Goal: Information Seeking & Learning: Learn about a topic

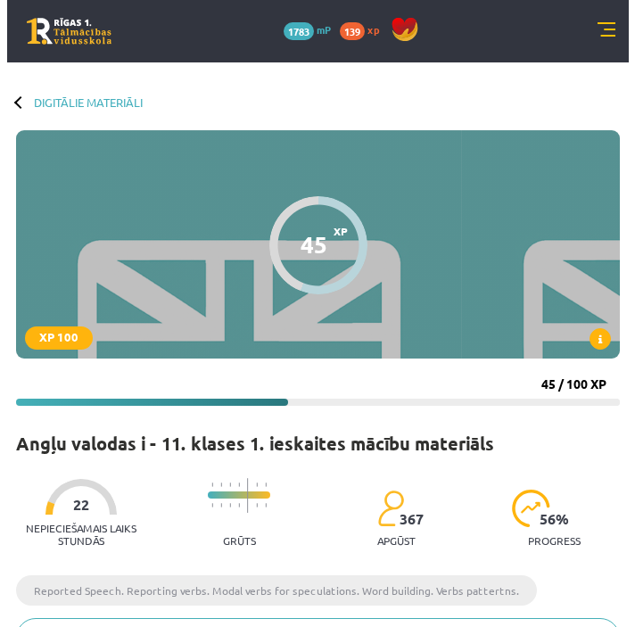
scroll to position [1491, 0]
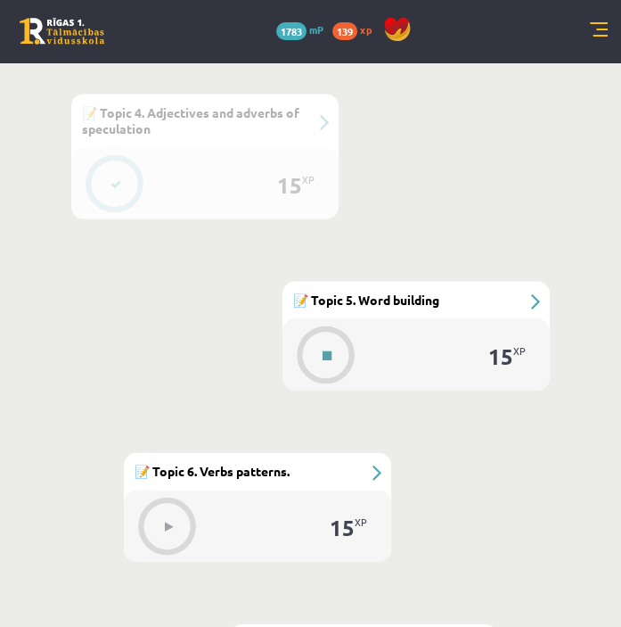
click at [340, 364] on button at bounding box center [327, 354] width 41 height 41
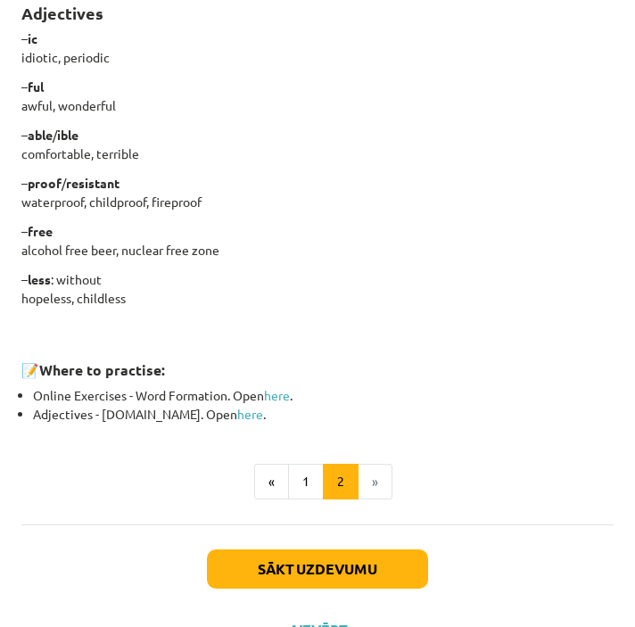
scroll to position [1561, 0]
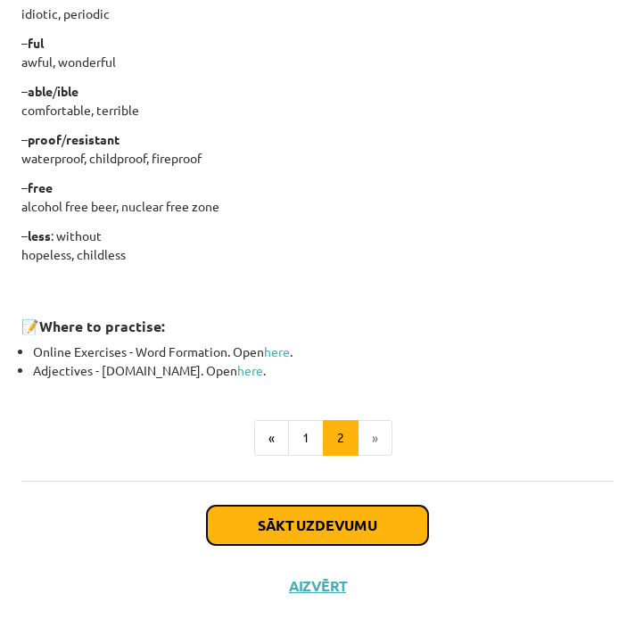
click at [333, 523] on button "Sākt uzdevumu" at bounding box center [317, 524] width 221 height 39
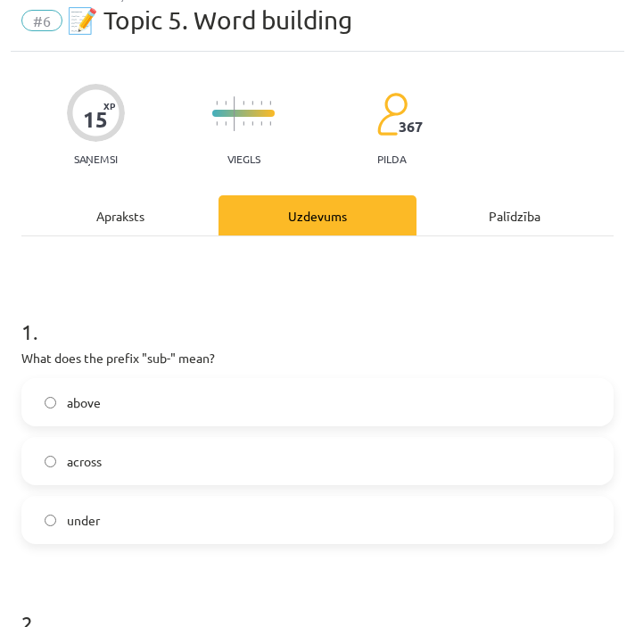
scroll to position [11, 0]
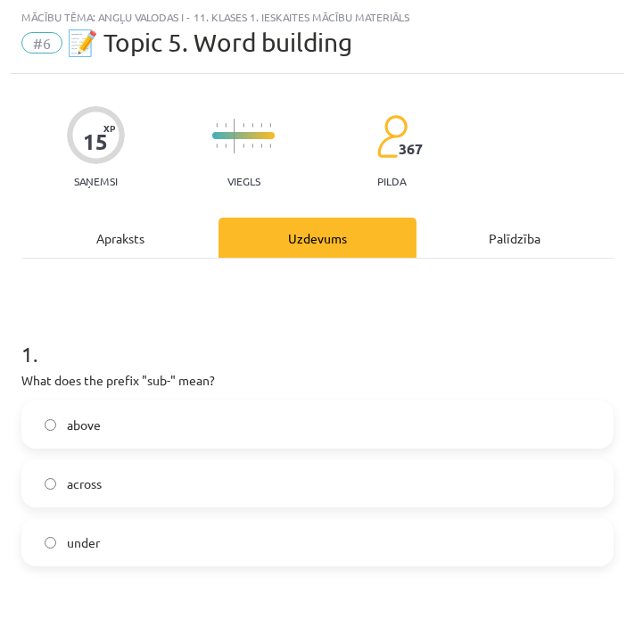
click at [92, 234] on div "Apraksts" at bounding box center [119, 237] width 197 height 40
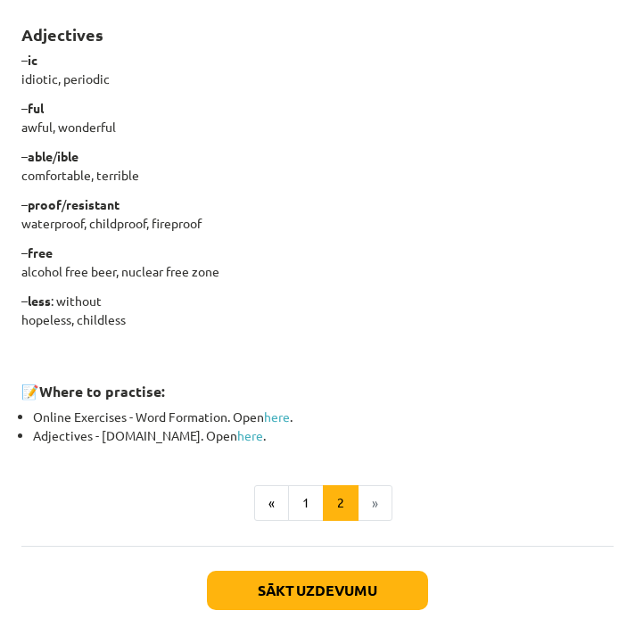
scroll to position [1561, 0]
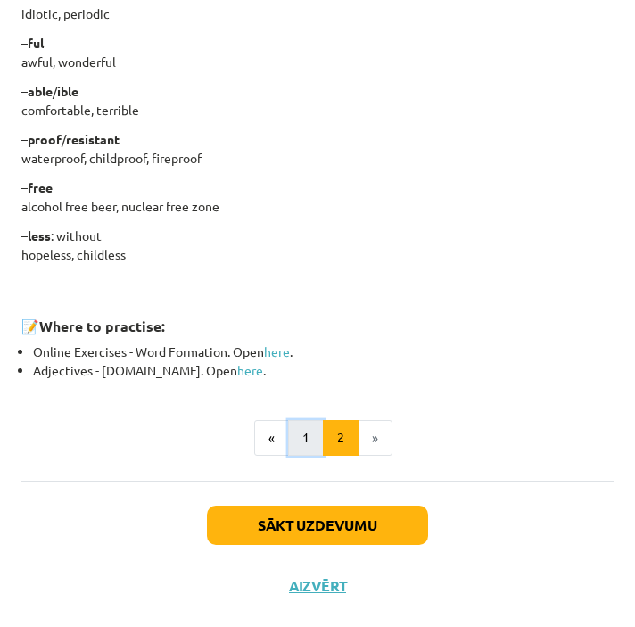
click at [300, 431] on button "1" at bounding box center [306, 438] width 36 height 36
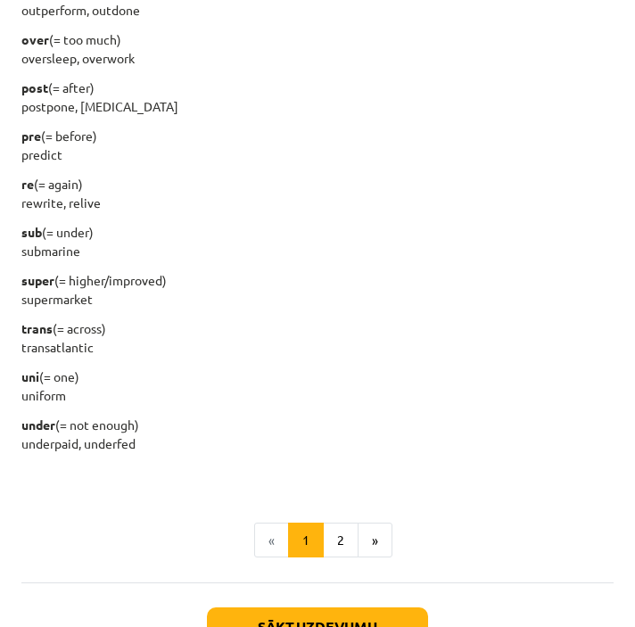
scroll to position [2214, 0]
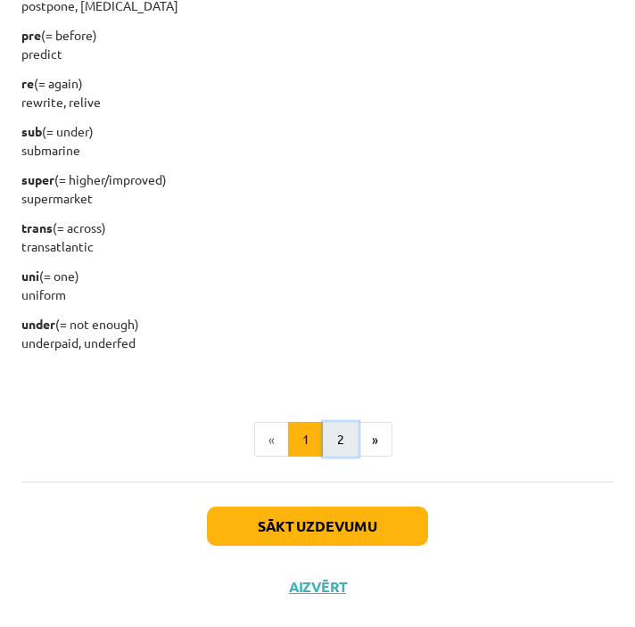
click at [345, 442] on button "2" at bounding box center [341, 440] width 36 height 36
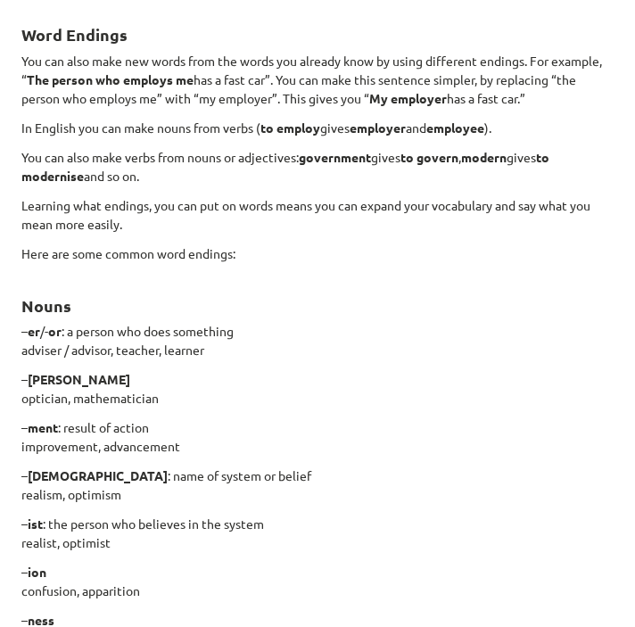
scroll to position [0, 0]
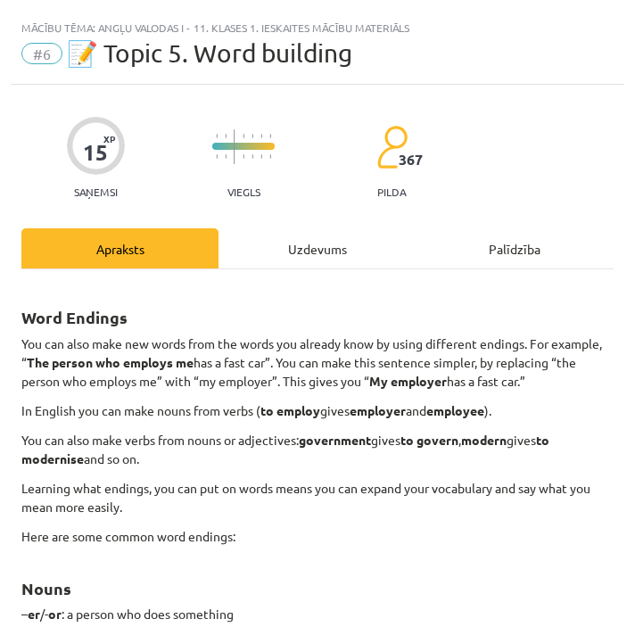
click at [307, 257] on div "Uzdevums" at bounding box center [316, 248] width 197 height 40
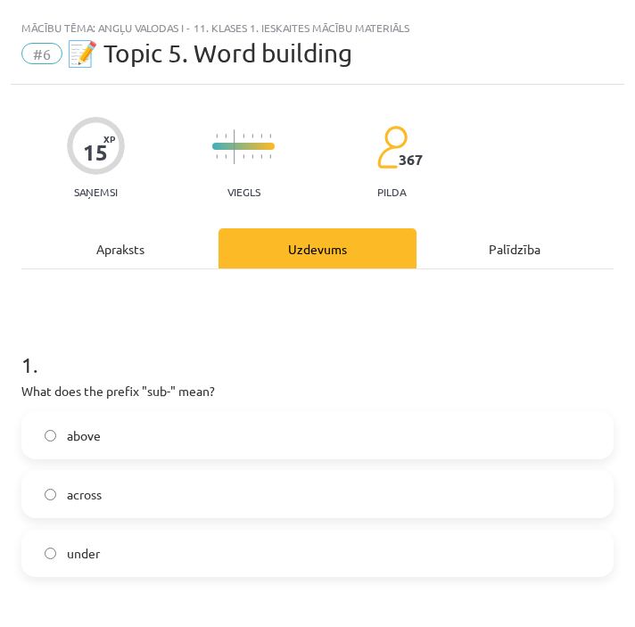
scroll to position [11, 0]
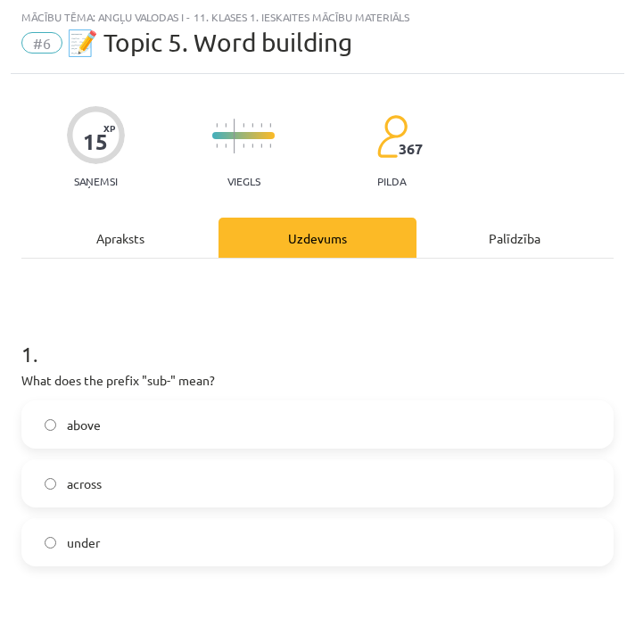
click at [139, 248] on div "Apraksts" at bounding box center [119, 237] width 197 height 40
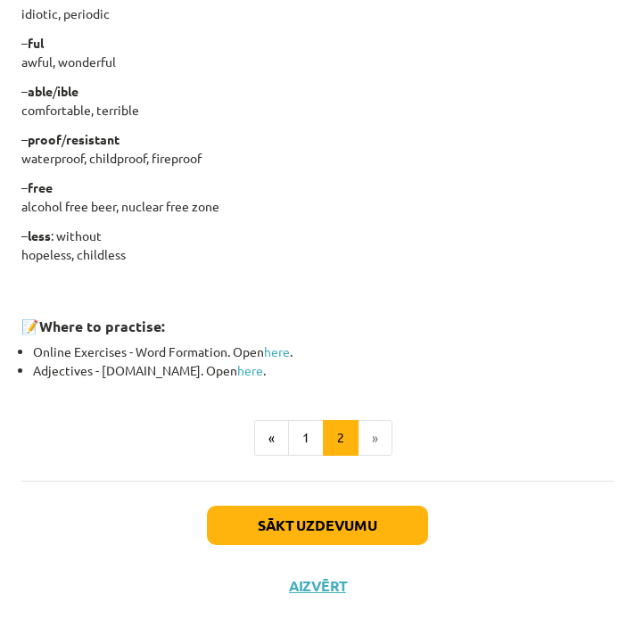
scroll to position [1561, 0]
click at [309, 442] on button "1" at bounding box center [306, 438] width 36 height 36
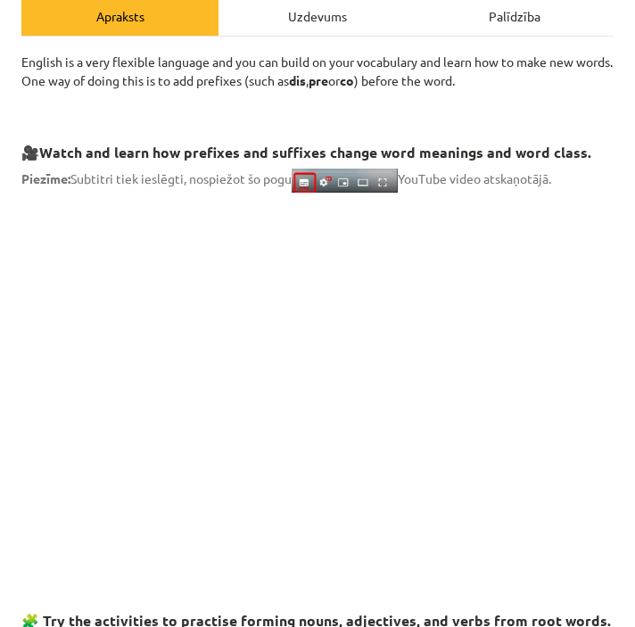
scroll to position [209, 0]
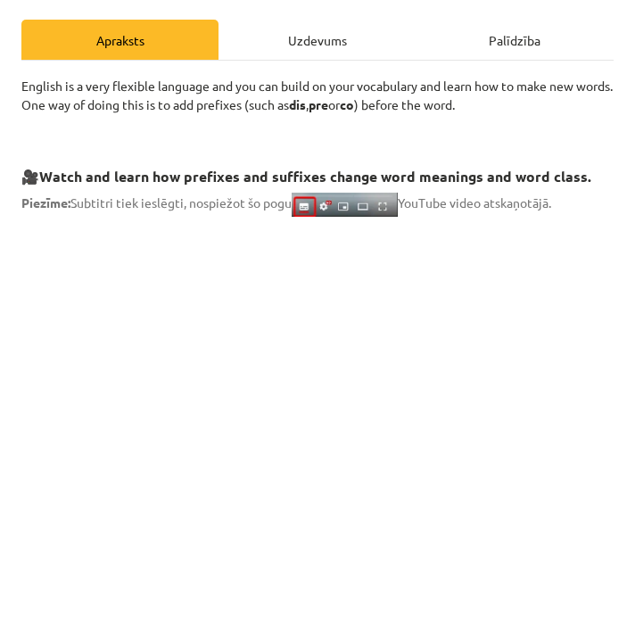
click at [324, 39] on div "Uzdevums" at bounding box center [316, 40] width 197 height 40
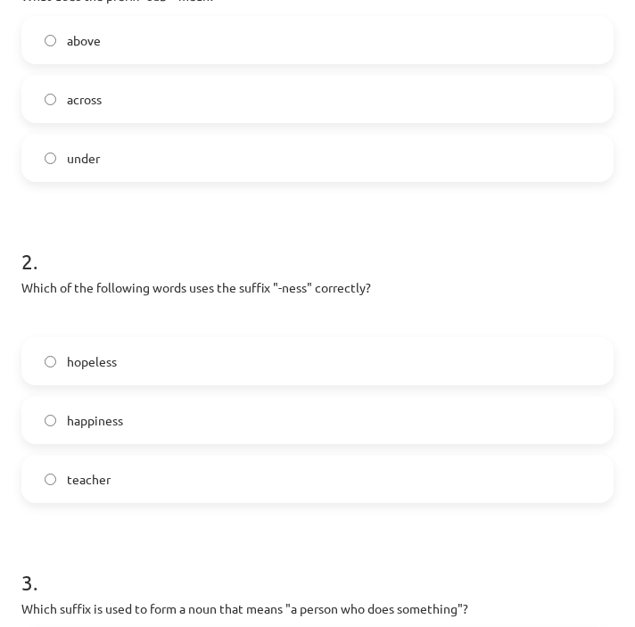
scroll to position [402, 0]
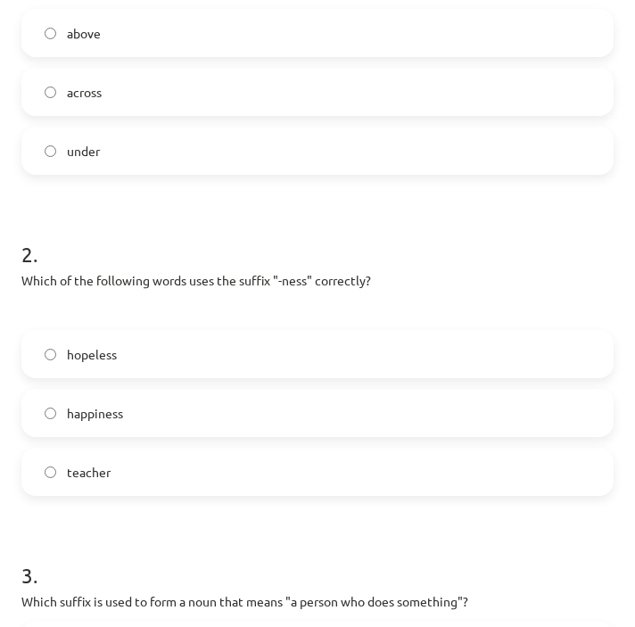
click at [105, 149] on label "under" at bounding box center [317, 150] width 588 height 45
click at [183, 412] on label "happiness" at bounding box center [317, 412] width 588 height 45
drag, startPoint x: 620, startPoint y: 209, endPoint x: 630, endPoint y: 248, distance: 39.6
click at [620, 248] on div "Mācību tēma: Angļu valodas i - 11. klases 1. ieskaites mācību materiāls #6 📝 To…" at bounding box center [317, 313] width 635 height 627
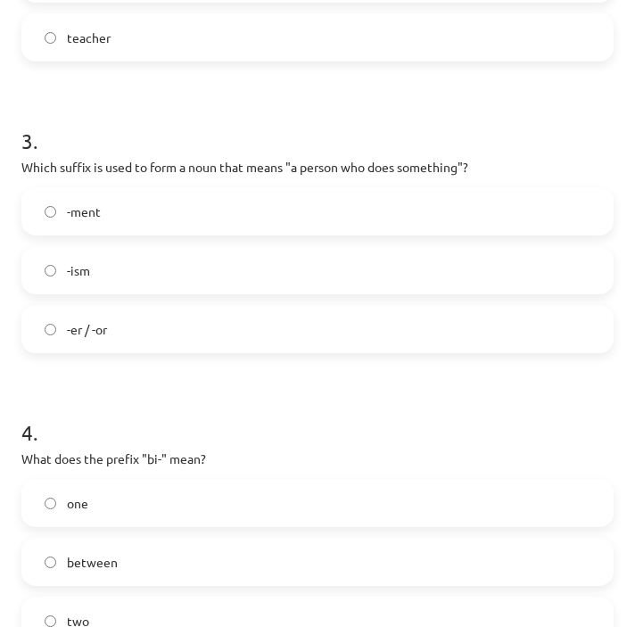
scroll to position [839, 0]
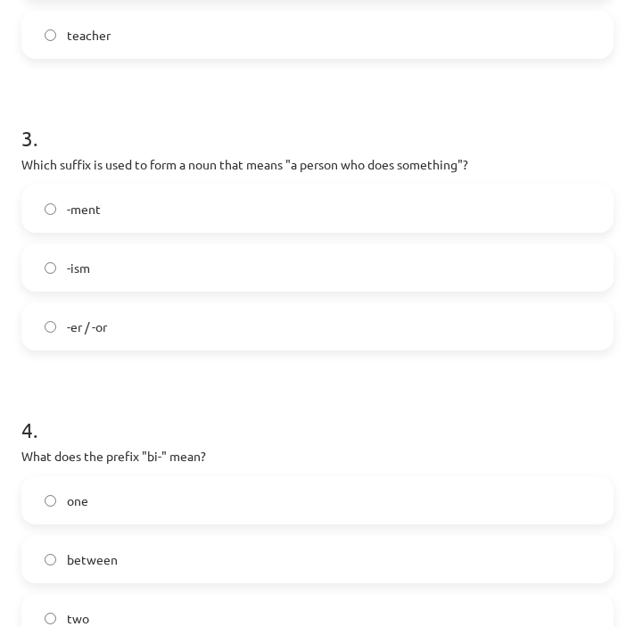
click at [361, 317] on label "-er / -or" at bounding box center [317, 326] width 588 height 45
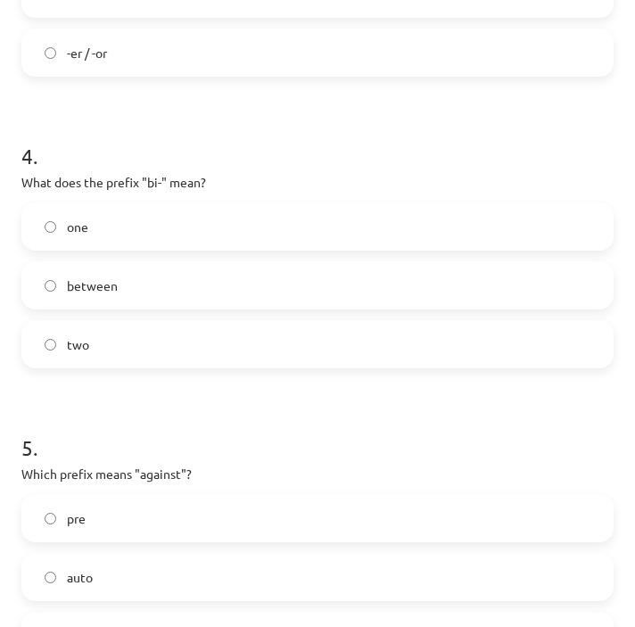
scroll to position [1116, 0]
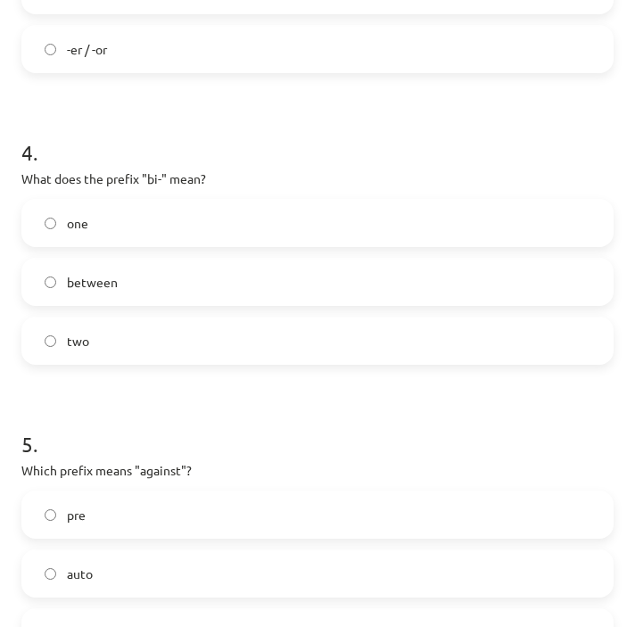
click at [152, 338] on label "two" at bounding box center [317, 340] width 588 height 45
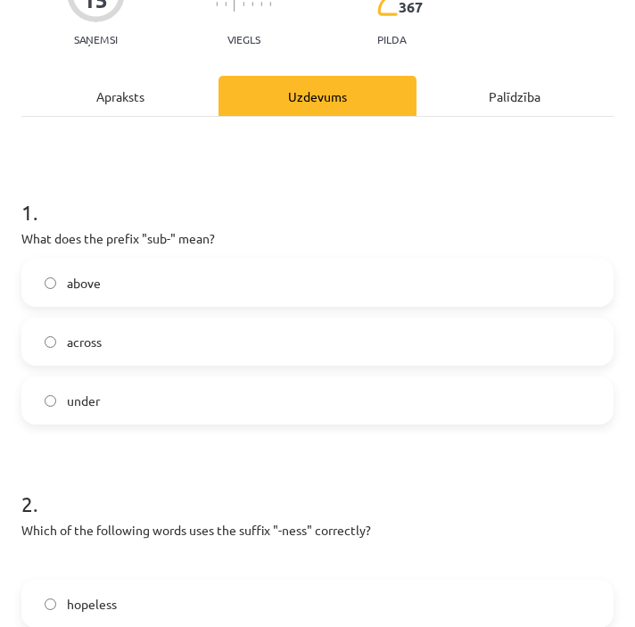
scroll to position [121, 0]
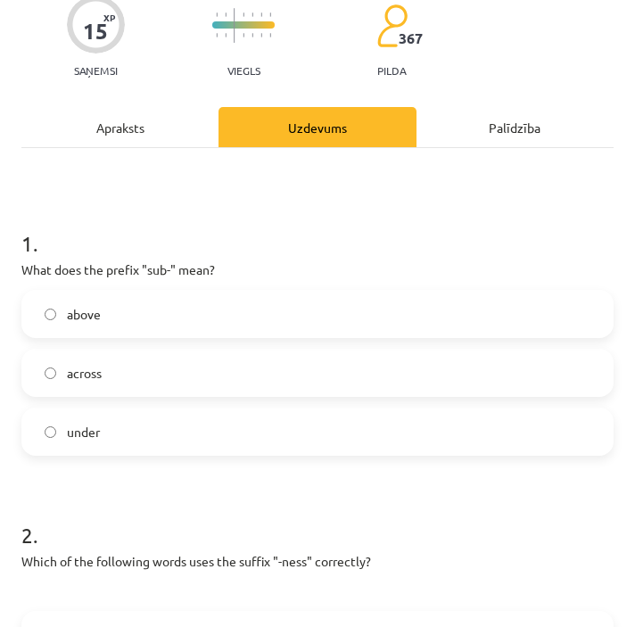
click at [142, 129] on div "Apraksts" at bounding box center [119, 127] width 197 height 40
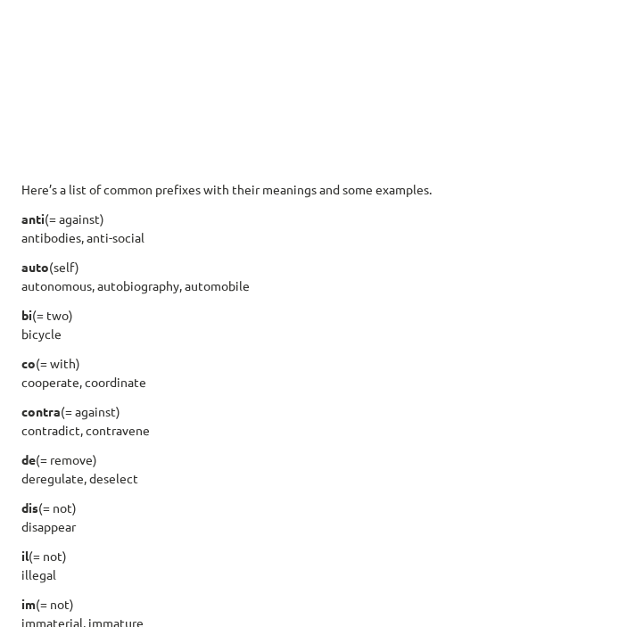
scroll to position [0, 0]
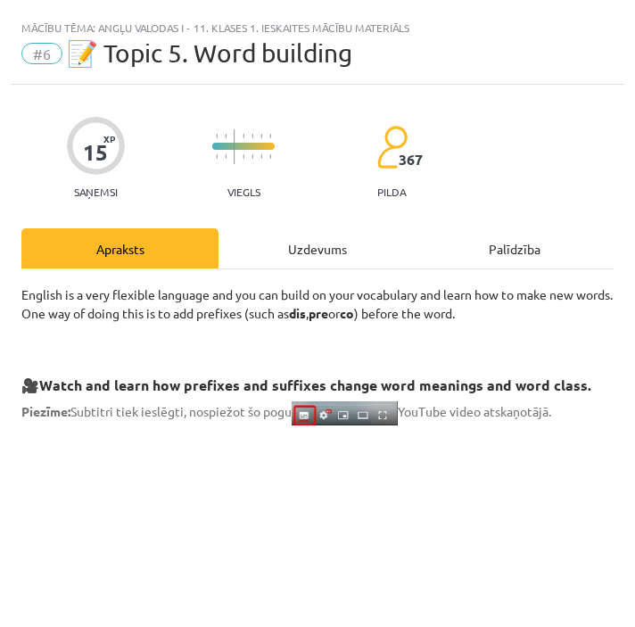
click at [300, 252] on div "Uzdevums" at bounding box center [316, 248] width 197 height 40
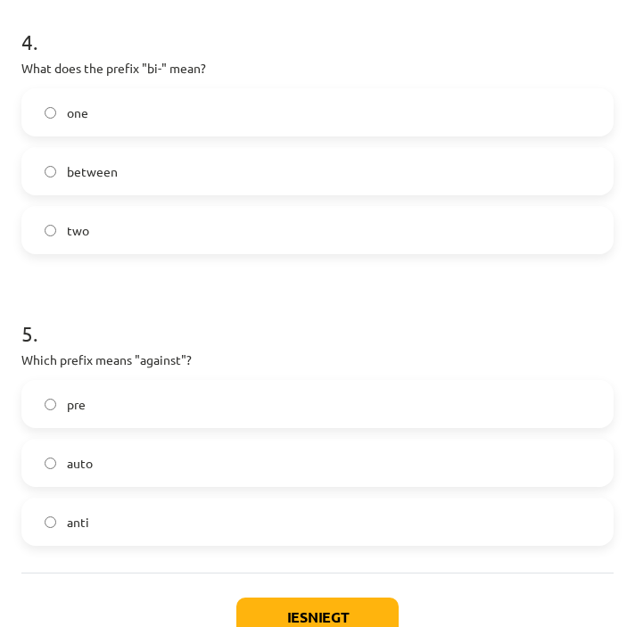
scroll to position [1317, 0]
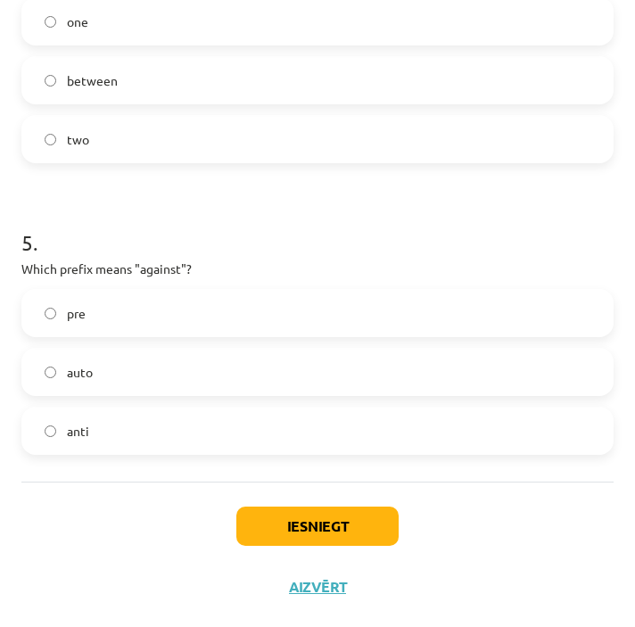
click at [118, 424] on label "anti" at bounding box center [317, 430] width 588 height 45
click at [279, 520] on button "Iesniegt" at bounding box center [317, 525] width 162 height 39
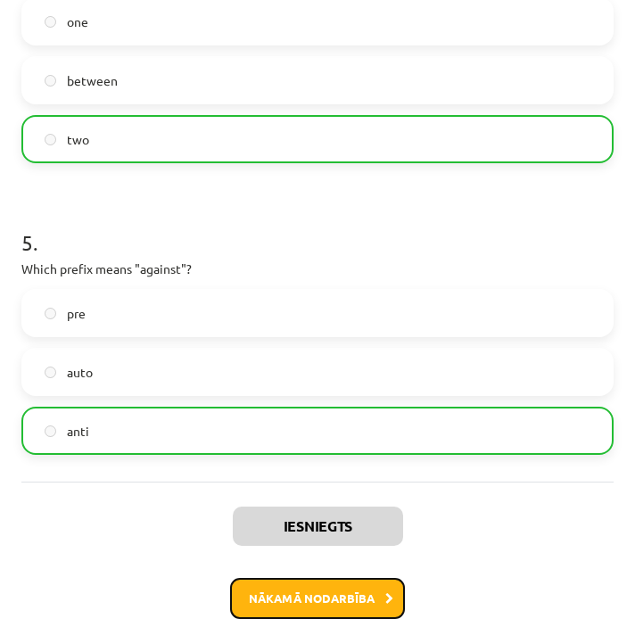
click at [290, 584] on button "Nākamā nodarbība" at bounding box center [317, 598] width 175 height 41
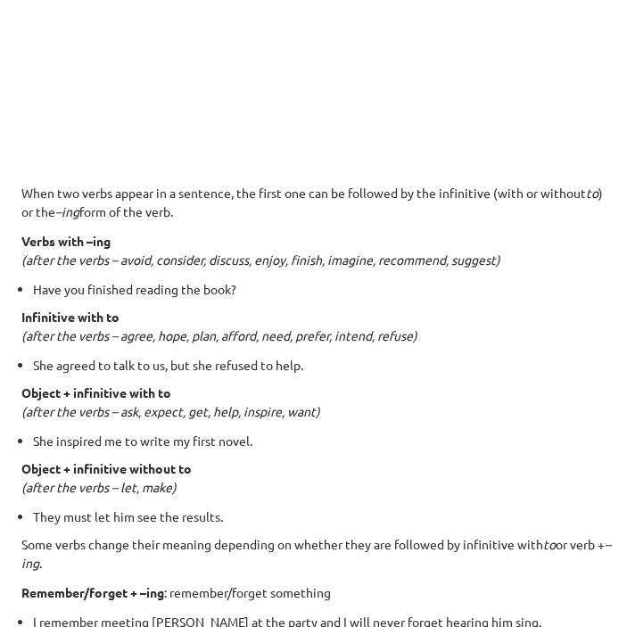
scroll to position [0, 0]
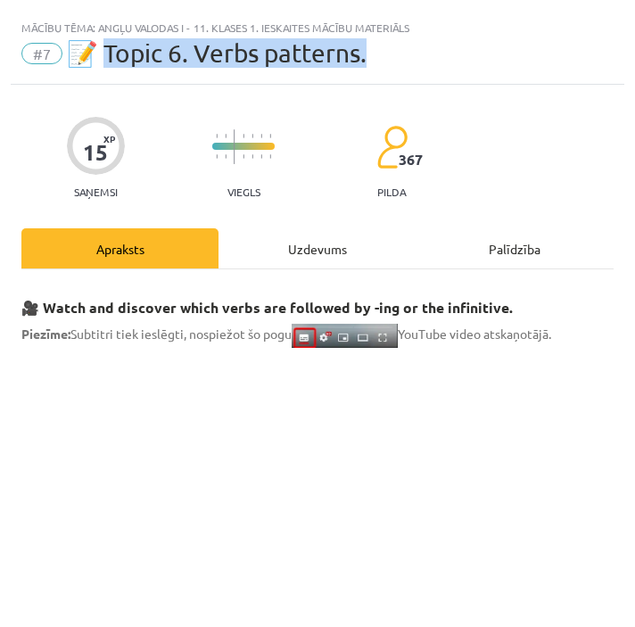
drag, startPoint x: 110, startPoint y: 58, endPoint x: 375, endPoint y: 70, distance: 265.8
click at [375, 70] on div "Mācību tēma: Angļu valodas i - 11. klases 1. ieskaites mācību materiāls #7 📝 To…" at bounding box center [317, 48] width 613 height 74
copy span "opic 6. Verbs patterns."
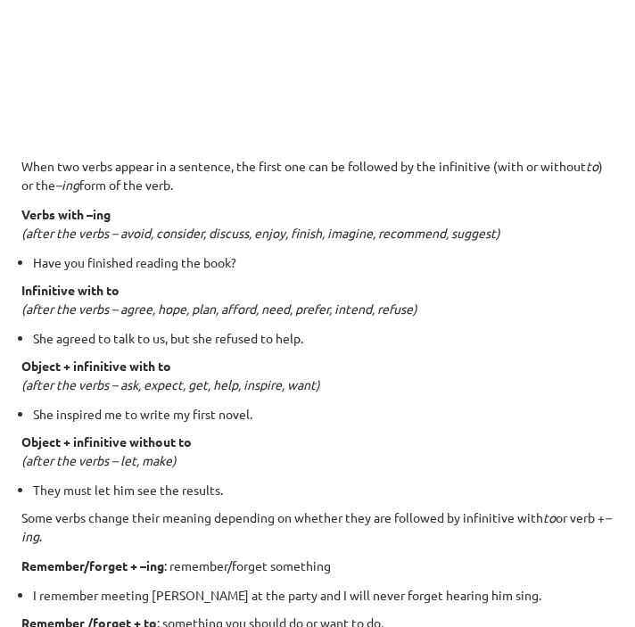
scroll to position [1219, 0]
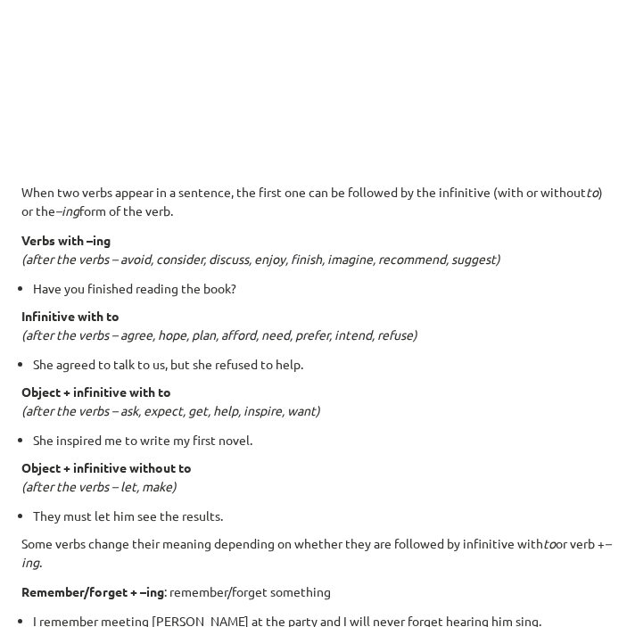
click at [22, 190] on div "15 XP Saņemsi Viegls 367 pilda Apraksts Uzdevums Palīdzība 🎥 Watch and discover…" at bounding box center [317, 332] width 613 height 2934
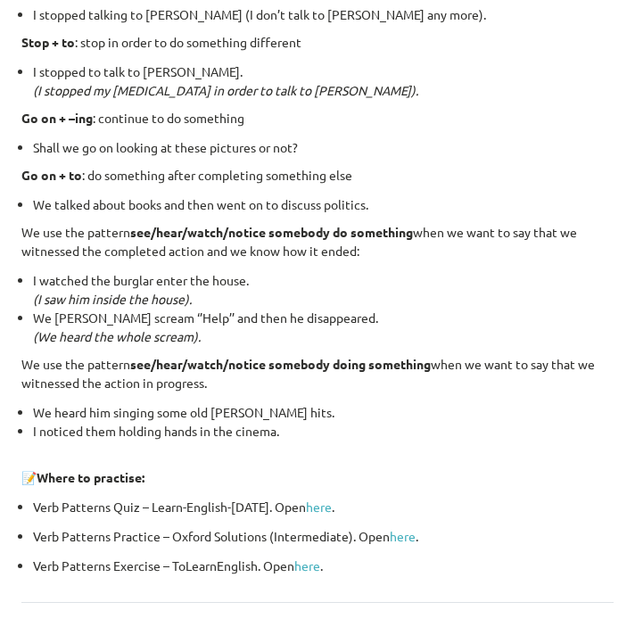
scroll to position [2402, 0]
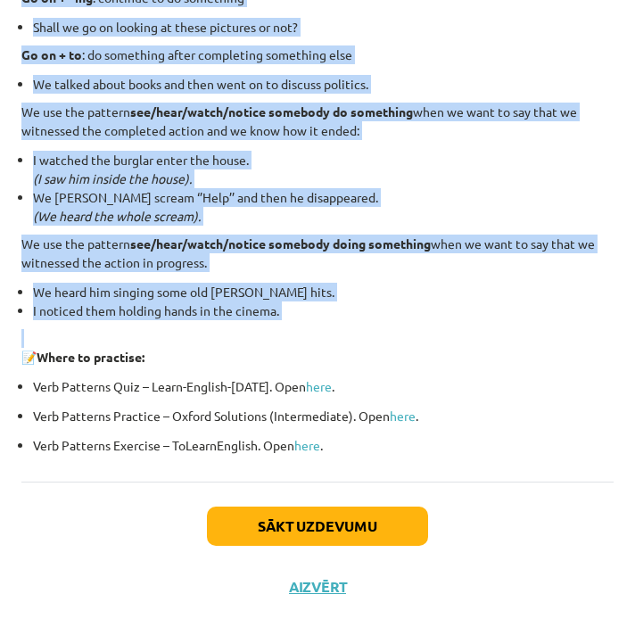
drag, startPoint x: 22, startPoint y: 190, endPoint x: 309, endPoint y: 330, distance: 319.3
copy div "Lore ips dolor sitame co a elitsedd, eiu tempo inc utl et dolorema al eni admin…"
